Goal: Task Accomplishment & Management: Use online tool/utility

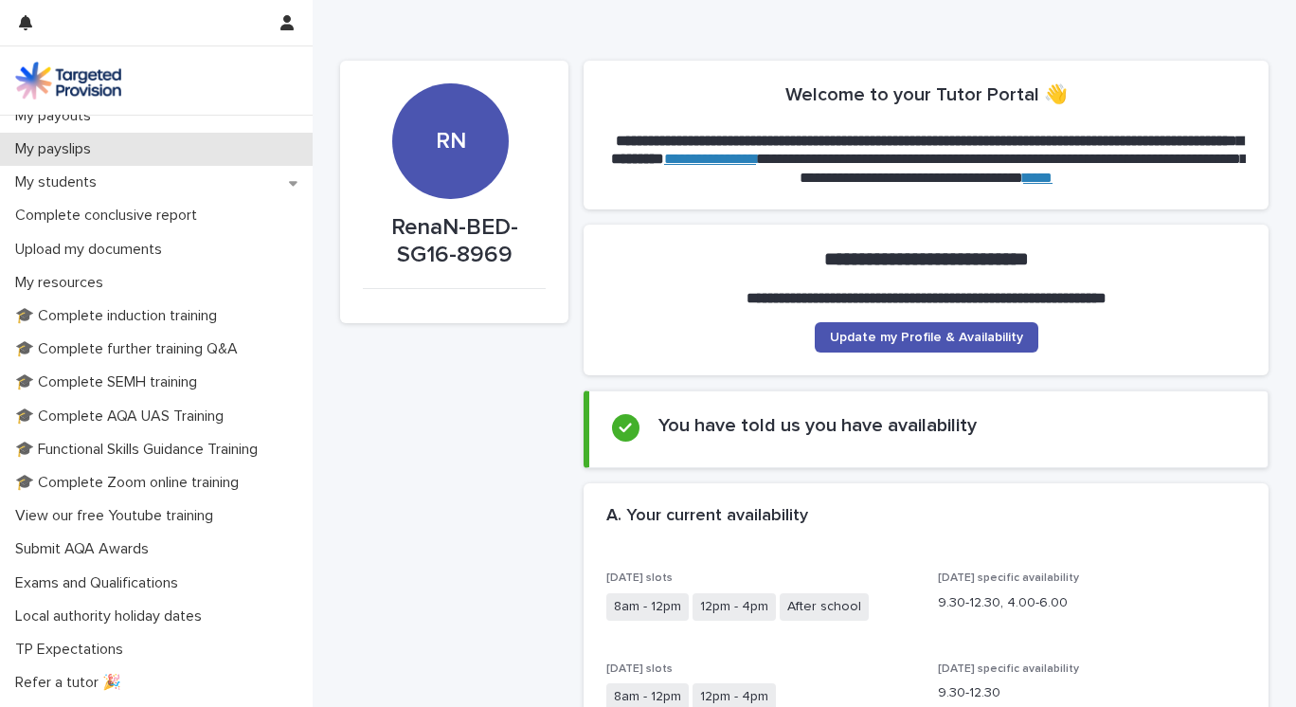
scroll to position [232, 0]
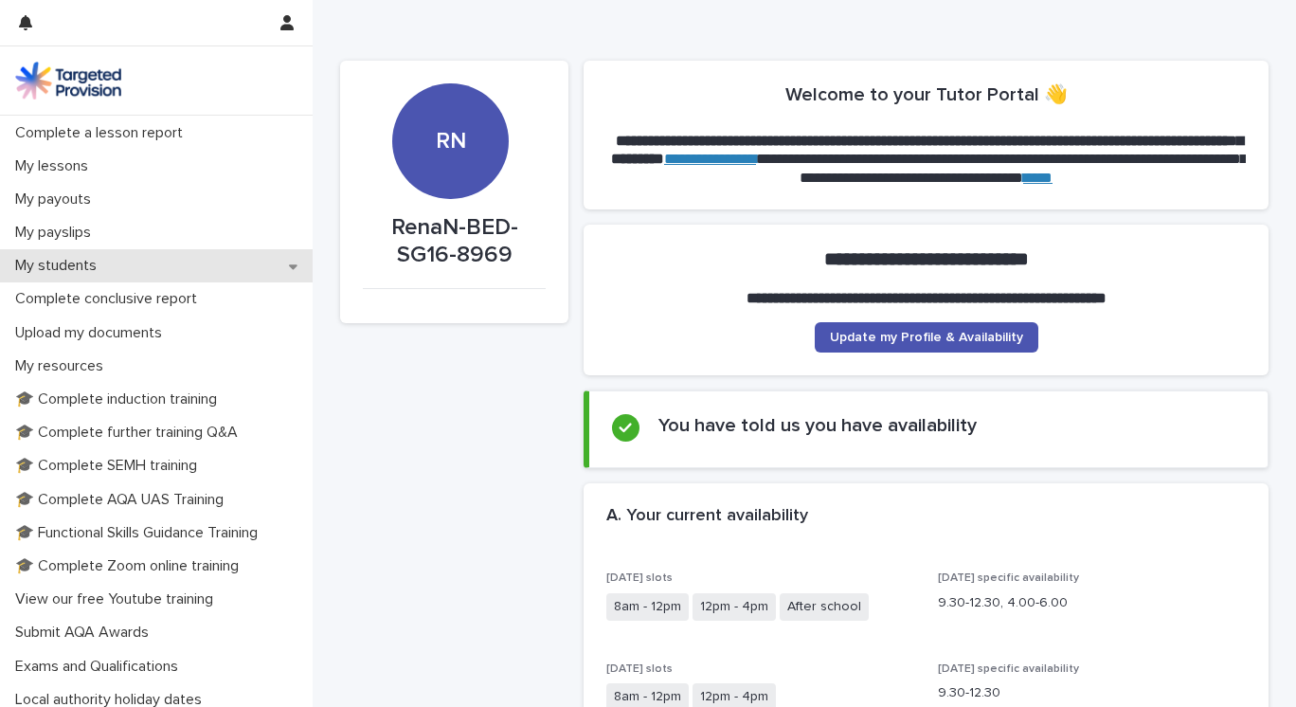
click at [227, 267] on div "My students" at bounding box center [156, 265] width 313 height 33
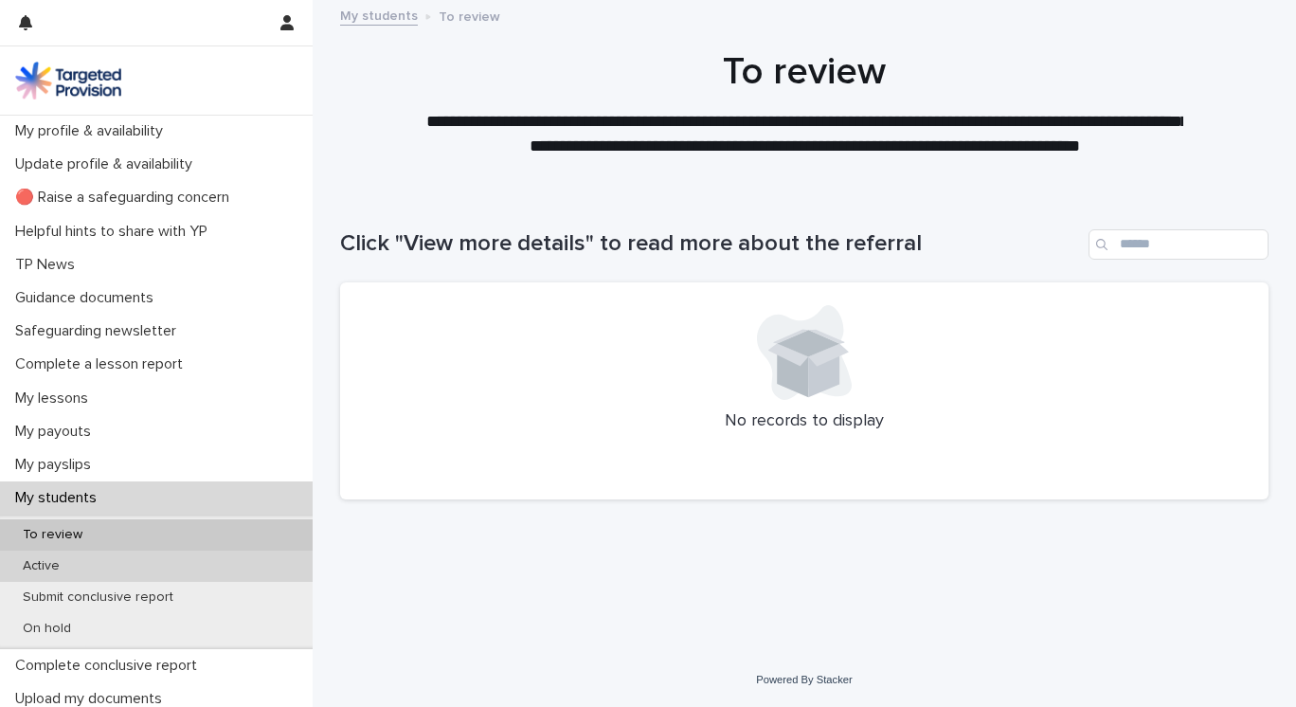
click at [140, 561] on div "Active" at bounding box center [156, 565] width 313 height 31
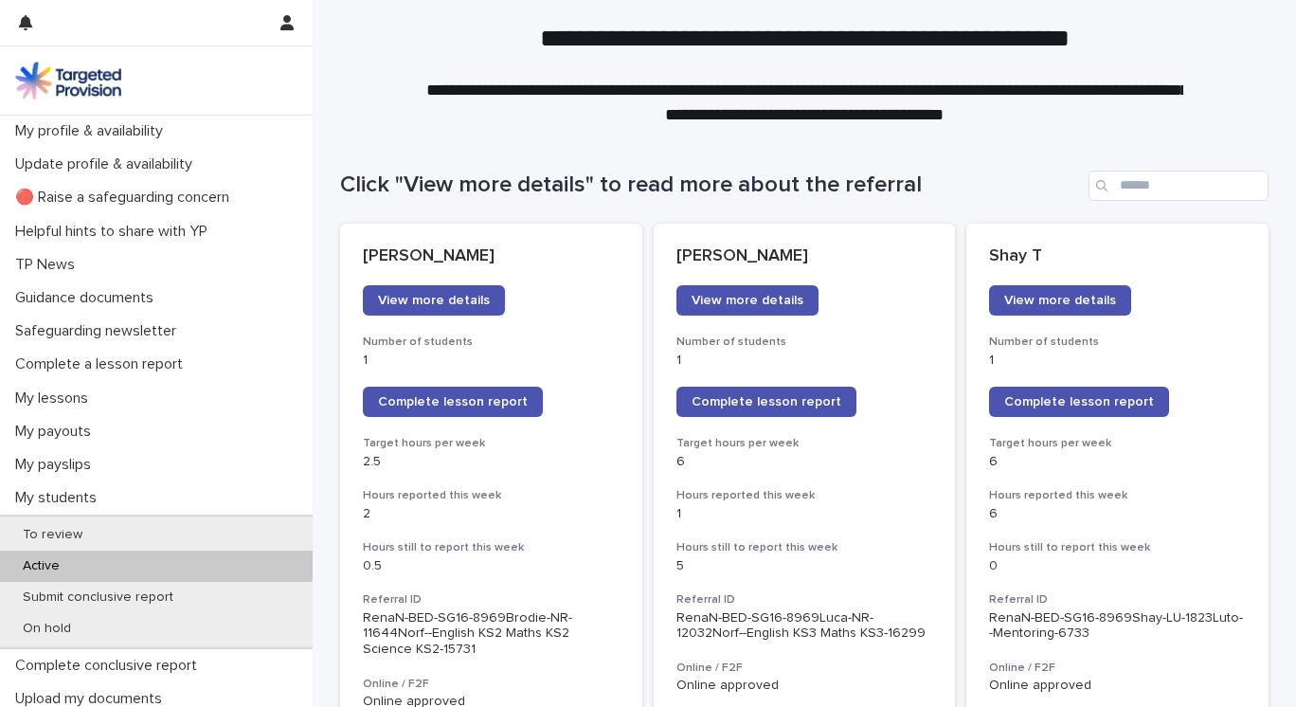
scroll to position [61, 0]
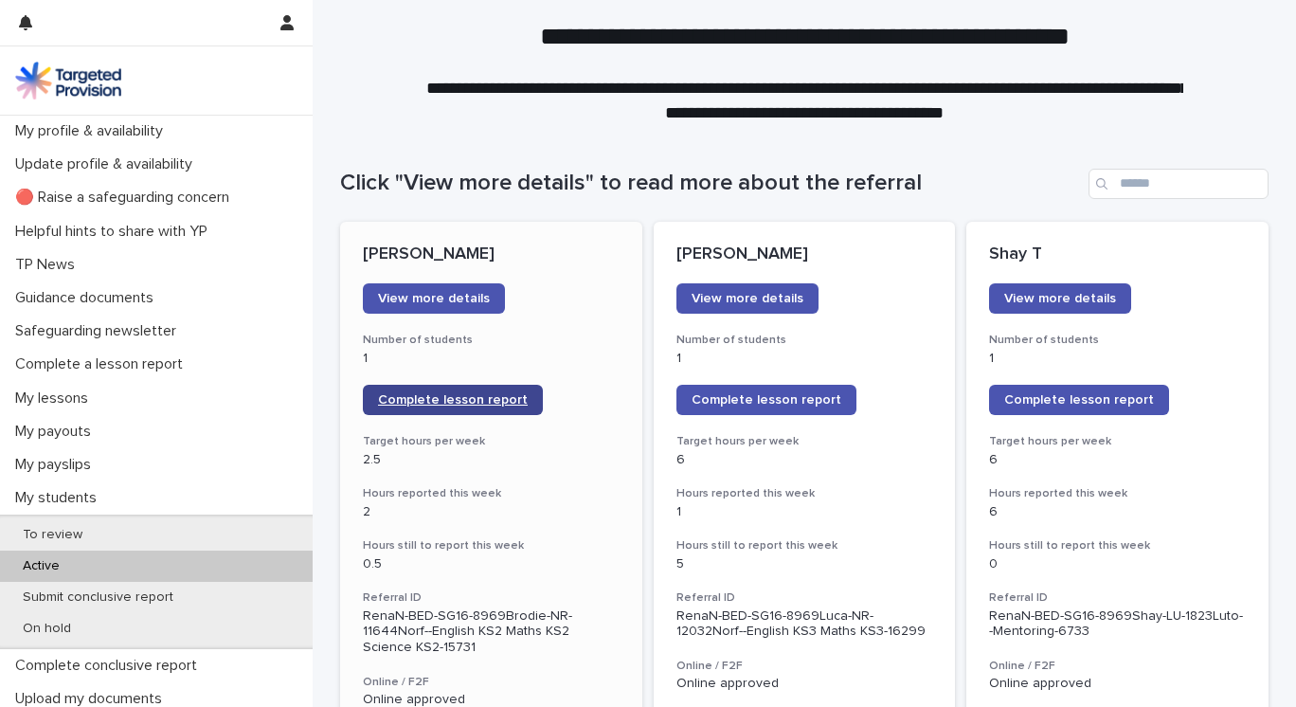
click at [478, 402] on span "Complete lesson report" at bounding box center [453, 399] width 150 height 13
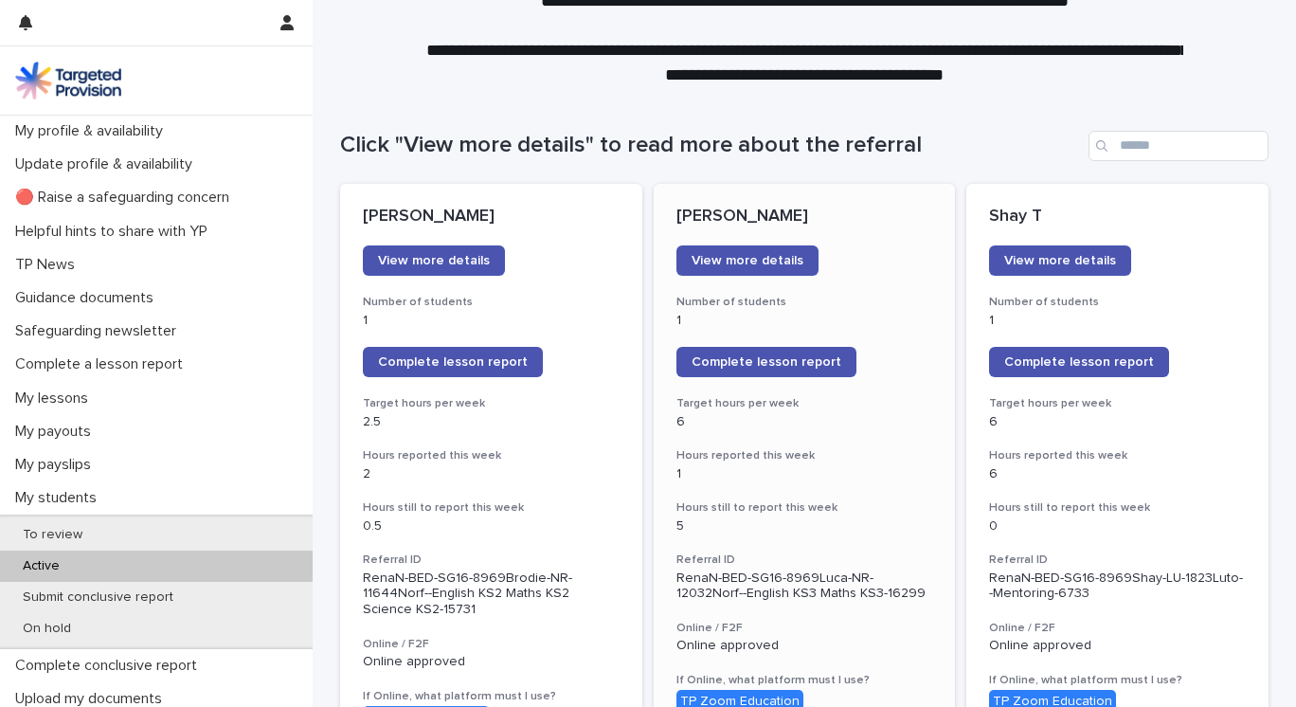
scroll to position [117, 0]
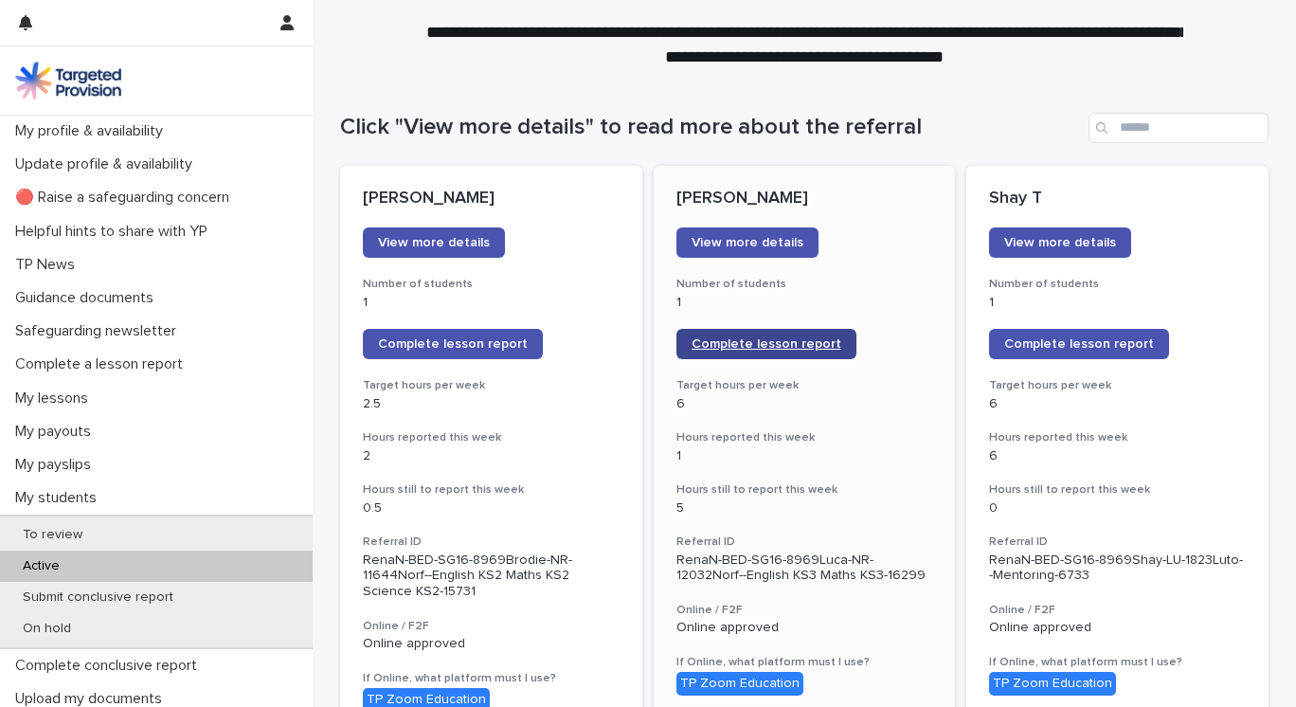
click at [787, 340] on span "Complete lesson report" at bounding box center [767, 343] width 150 height 13
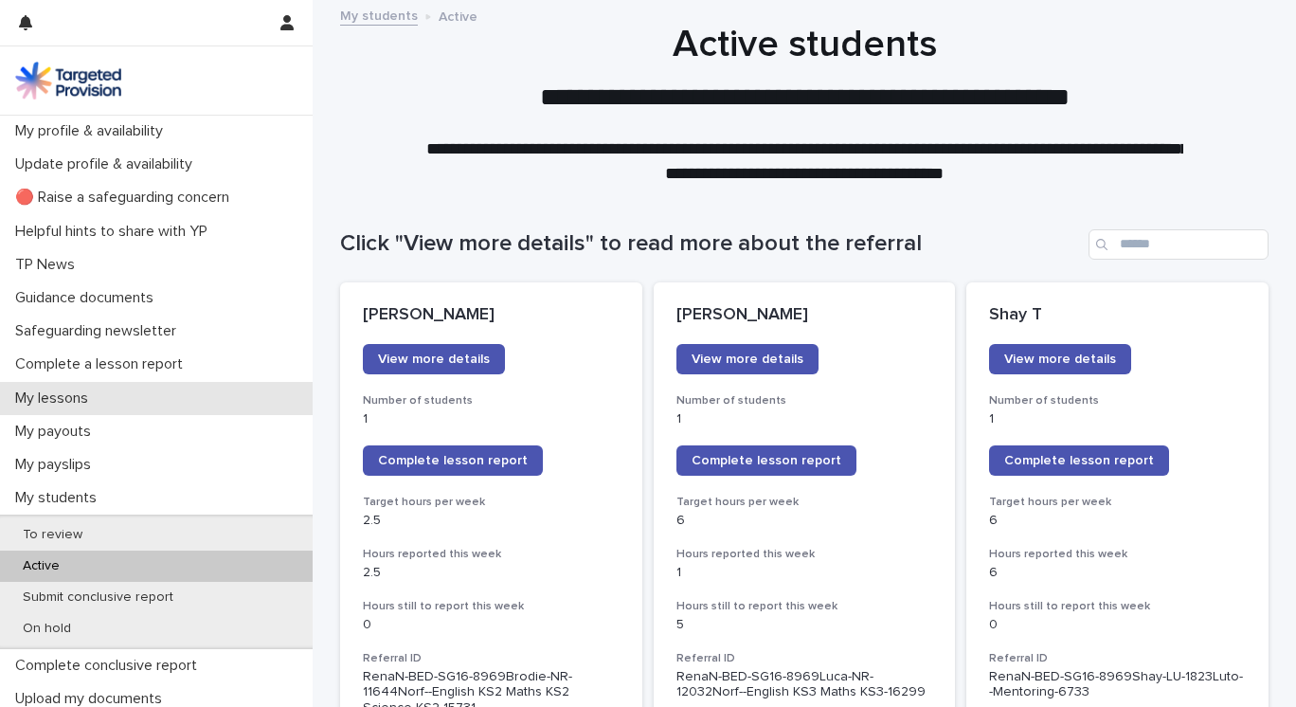
click at [111, 398] on div "My lessons" at bounding box center [156, 398] width 313 height 33
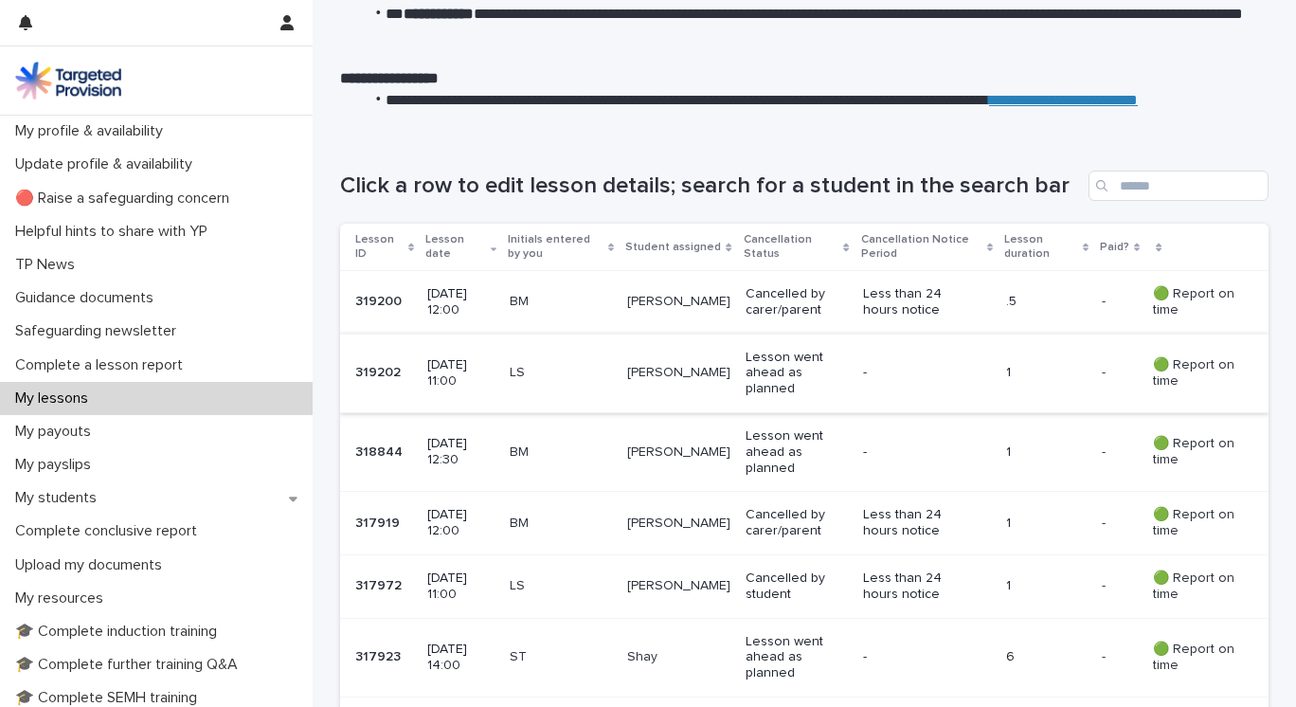
scroll to position [183, 0]
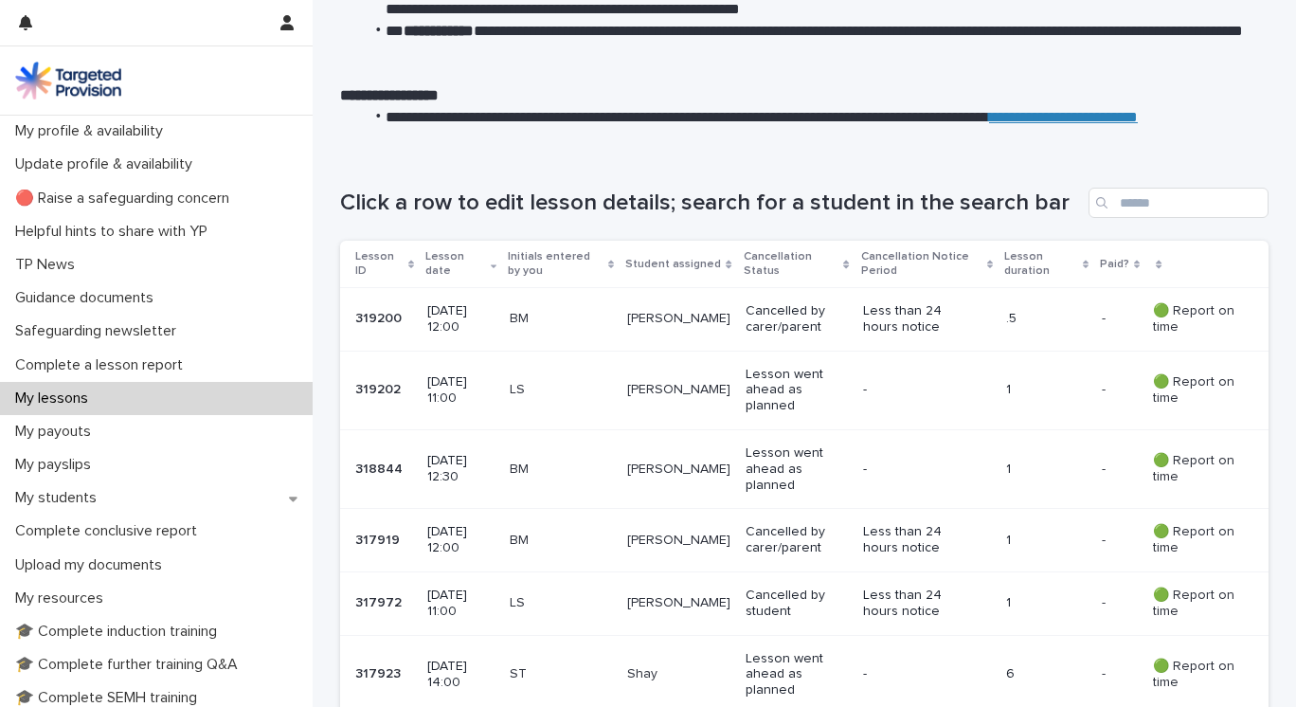
click at [1133, 130] on li "**********" at bounding box center [816, 128] width 906 height 43
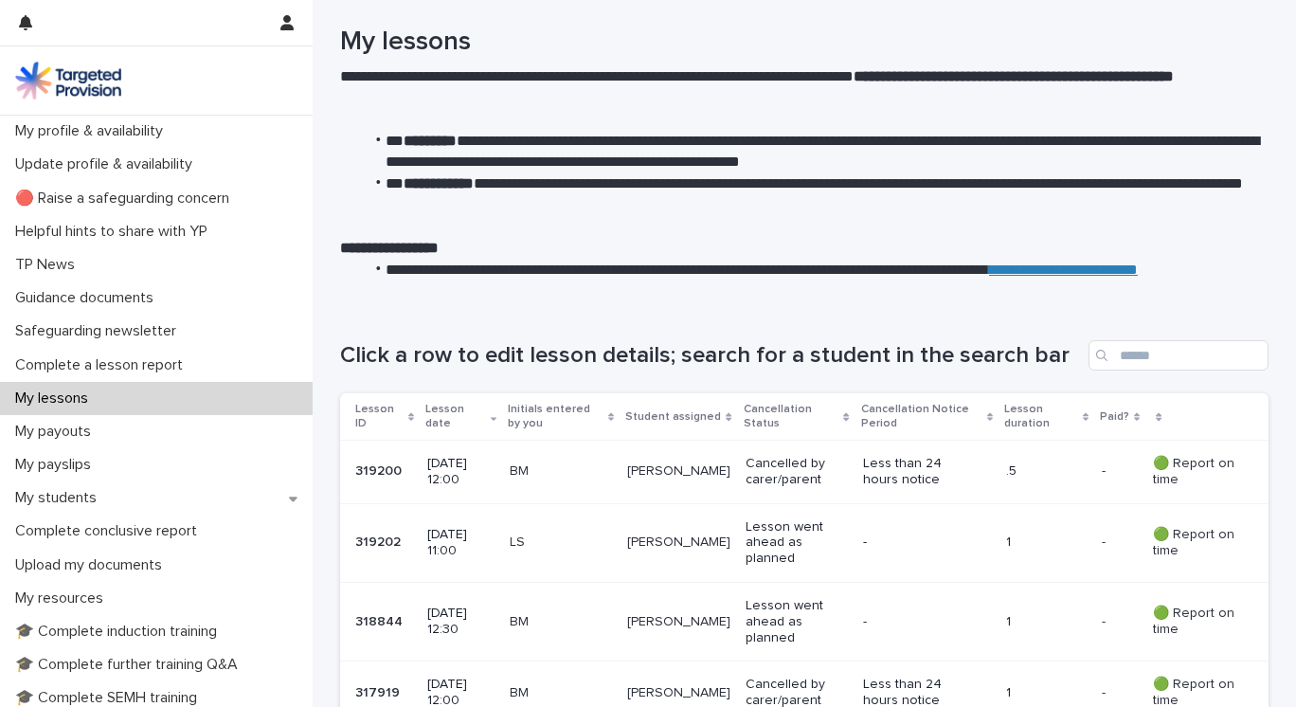
scroll to position [0, 0]
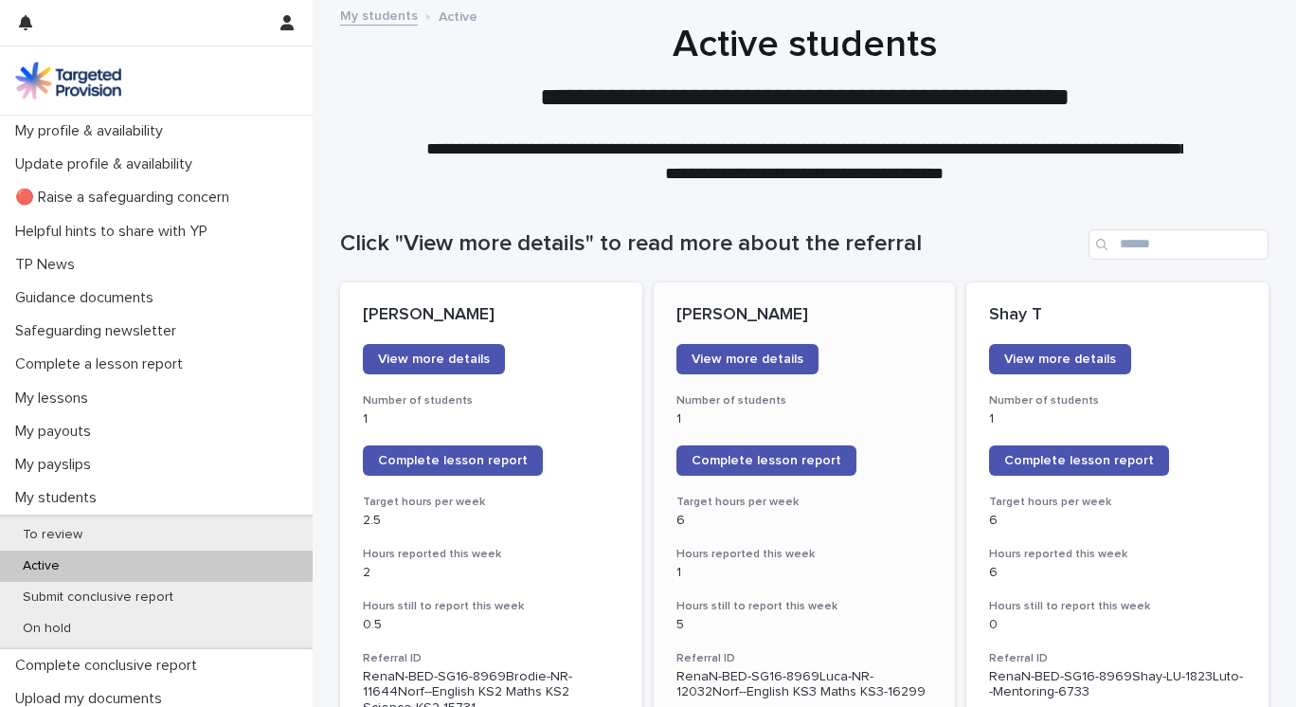
scroll to position [403, 0]
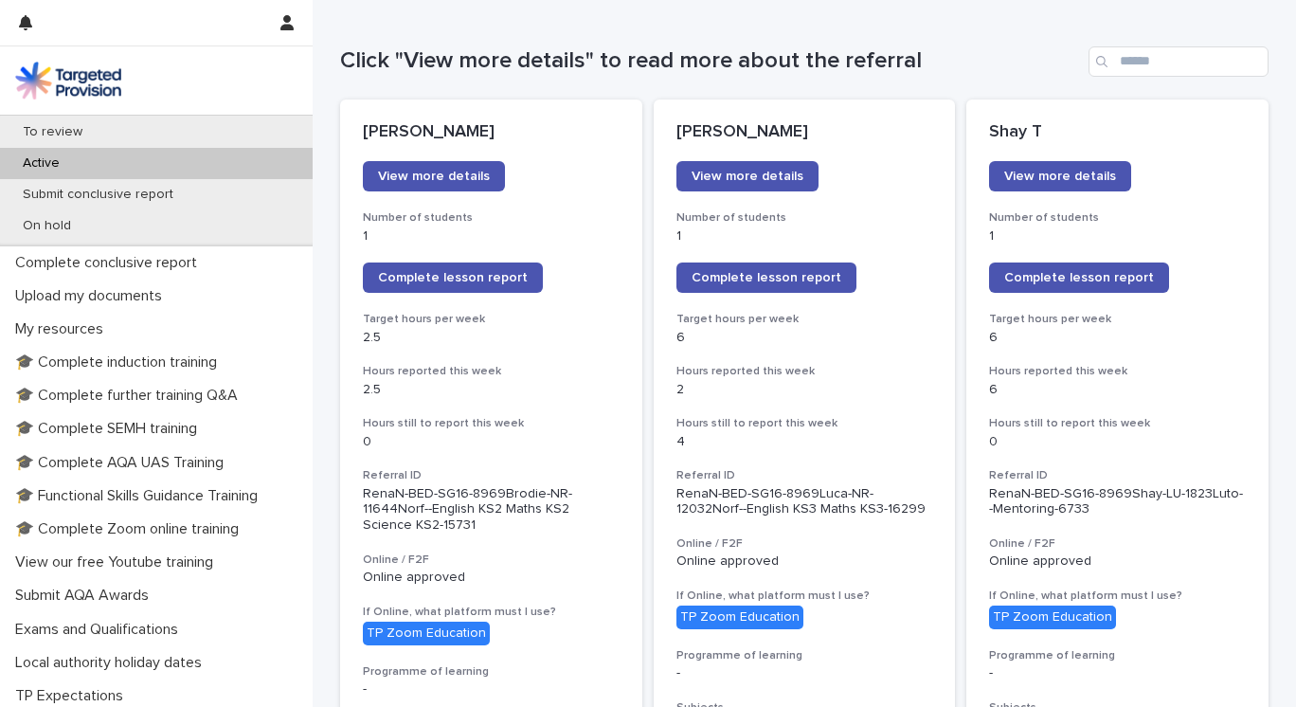
click at [170, 160] on div "Active" at bounding box center [156, 163] width 313 height 31
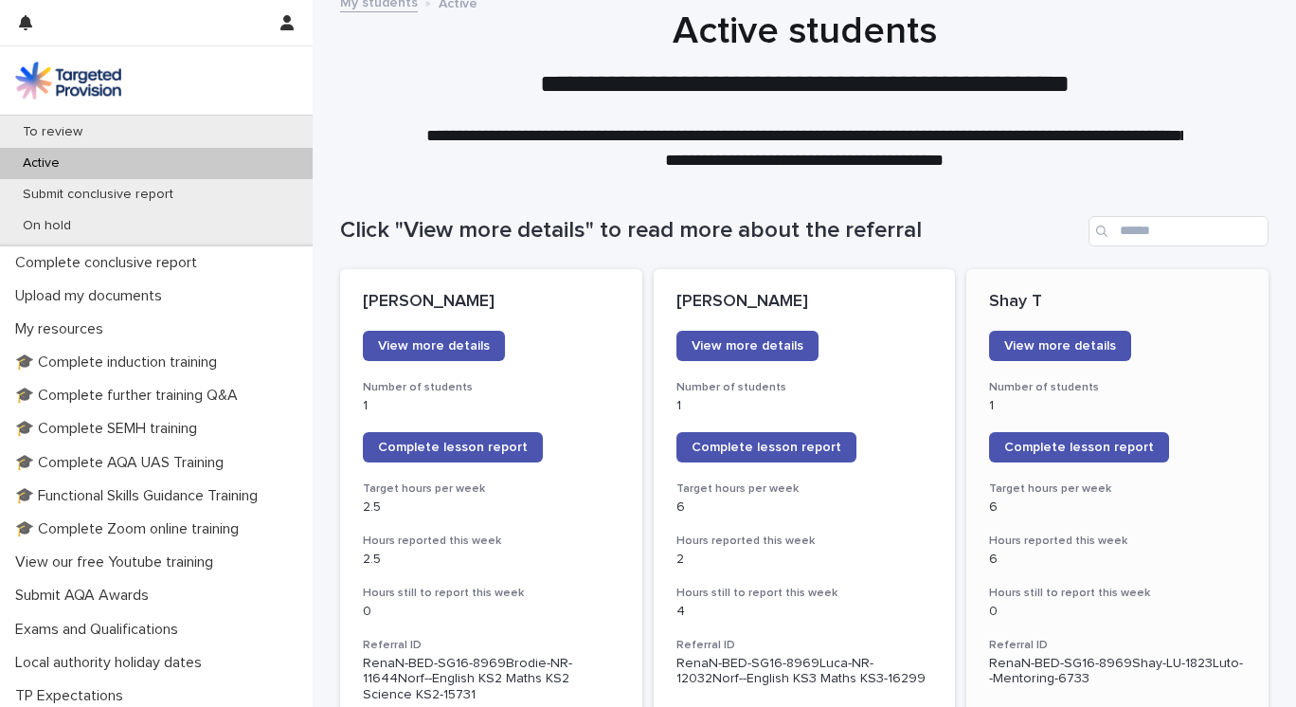
scroll to position [0, 0]
